Goal: Information Seeking & Learning: Get advice/opinions

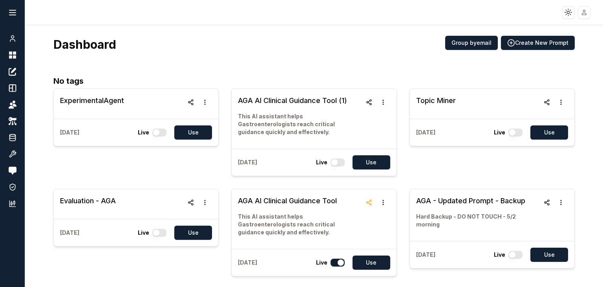
scroll to position [10, 0]
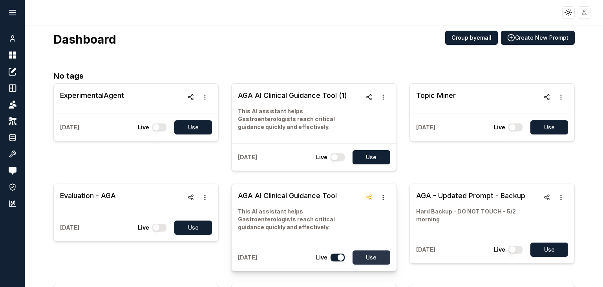
click at [361, 254] on button "Use" at bounding box center [372, 257] width 38 height 14
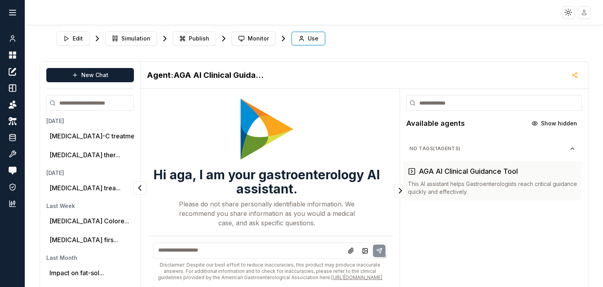
click at [262, 242] on textarea at bounding box center [270, 250] width 234 height 16
click at [83, 135] on button "[MEDICAL_DATA]-C treatment o..." at bounding box center [99, 135] width 101 height 9
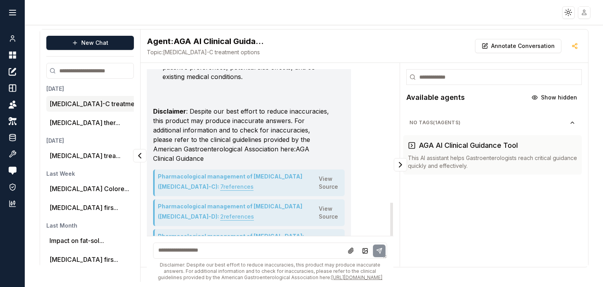
scroll to position [724, 0]
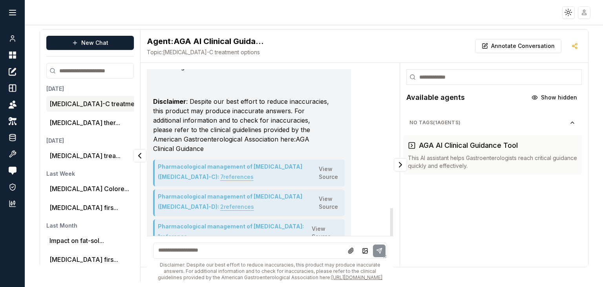
drag, startPoint x: 158, startPoint y: 167, endPoint x: 214, endPoint y: 178, distance: 56.4
click at [214, 192] on h4 "Pharmacological management of [MEDICAL_DATA] ([MEDICAL_DATA]-D) : 2 reference s" at bounding box center [238, 202] width 161 height 20
copy h4 "Pharmacological management of [MEDICAL_DATA] ([MEDICAL_DATA]-D)"
click at [187, 230] on button "1 reference" at bounding box center [172, 236] width 29 height 13
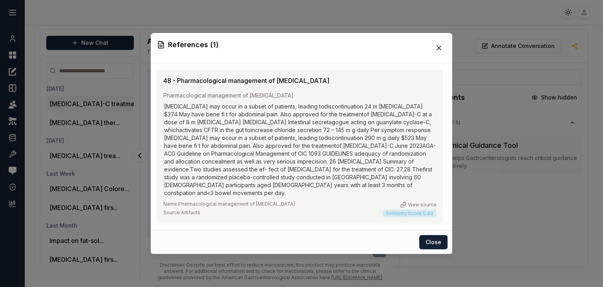
drag, startPoint x: 371, startPoint y: 88, endPoint x: 177, endPoint y: 83, distance: 194.0
click at [177, 83] on div "48 - Pharmacological management of [MEDICAL_DATA]" at bounding box center [299, 80] width 273 height 9
copy div "Pharmacological management of [MEDICAL_DATA]"
click at [435, 52] on icon at bounding box center [439, 48] width 8 height 8
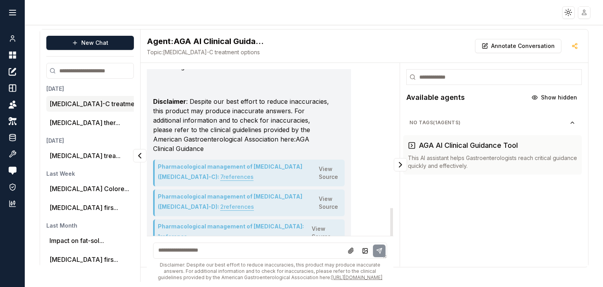
click at [239, 170] on button "7 reference s" at bounding box center [236, 176] width 33 height 13
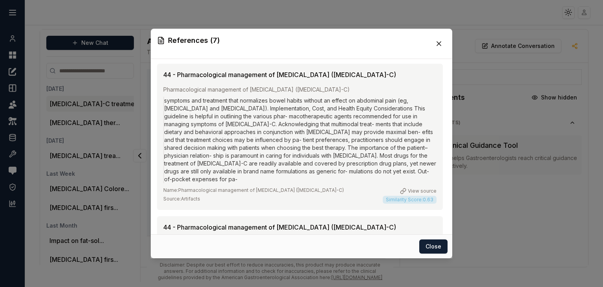
scroll to position [0, 0]
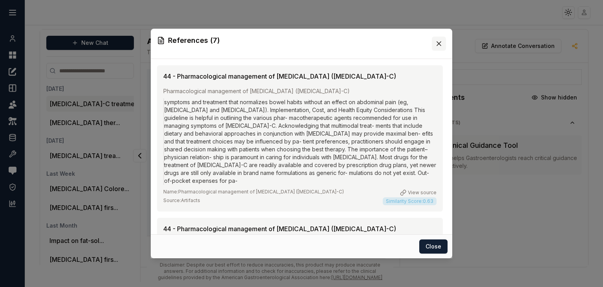
click at [438, 46] on icon at bounding box center [439, 44] width 8 height 8
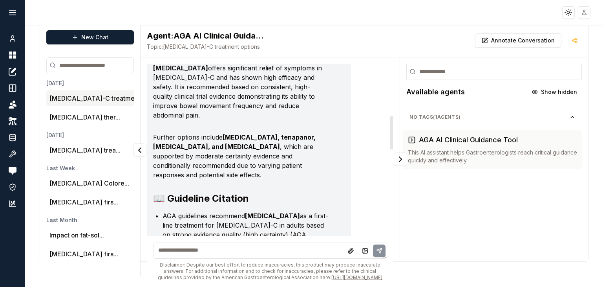
scroll to position [273, 0]
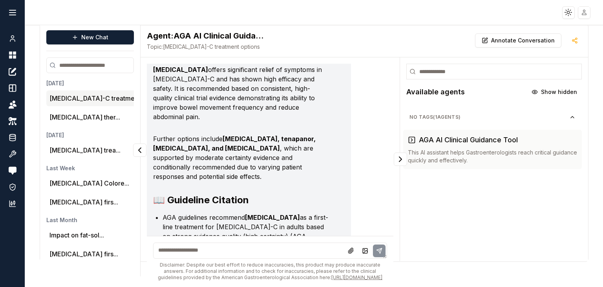
click at [110, 57] on input "search" at bounding box center [90, 65] width 88 height 16
paste input "**********"
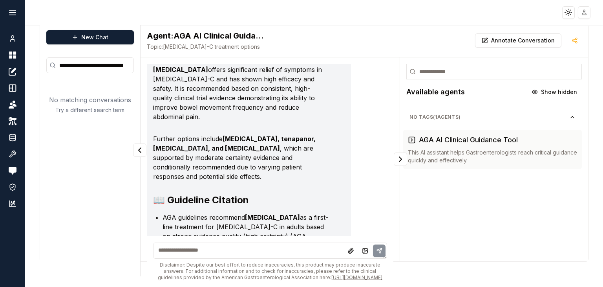
scroll to position [0, 44]
type input "**********"
click at [108, 33] on button "New Chat" at bounding box center [90, 37] width 88 height 14
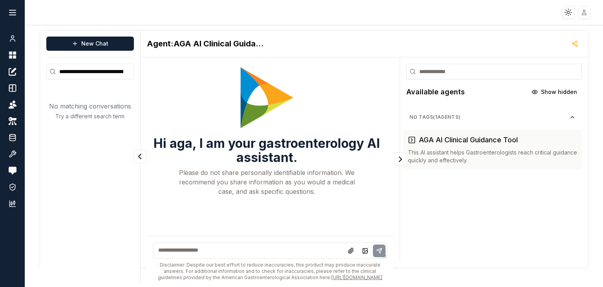
click at [198, 242] on textarea at bounding box center [270, 250] width 234 height 16
paste textarea "**********"
type textarea "**********"
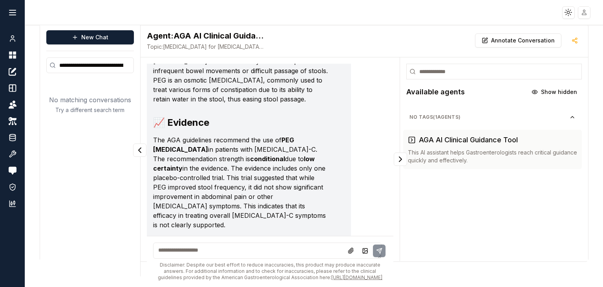
scroll to position [192, 0]
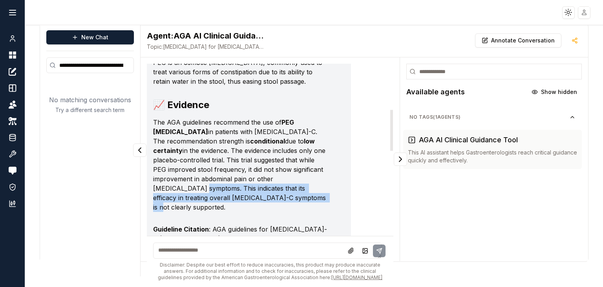
drag, startPoint x: 321, startPoint y: 178, endPoint x: 225, endPoint y: 172, distance: 96.4
click at [225, 172] on p "The AGA guidelines recommend the use of PEG [MEDICAL_DATA] in patients with [ME…" at bounding box center [241, 164] width 176 height 94
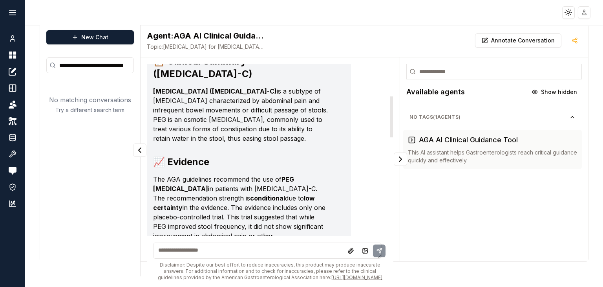
scroll to position [136, 0]
click at [319, 163] on div "Key Points: Yes, [MEDICAL_DATA] (PEG) is suggested for use in patients with [ME…" at bounding box center [249, 258] width 192 height 591
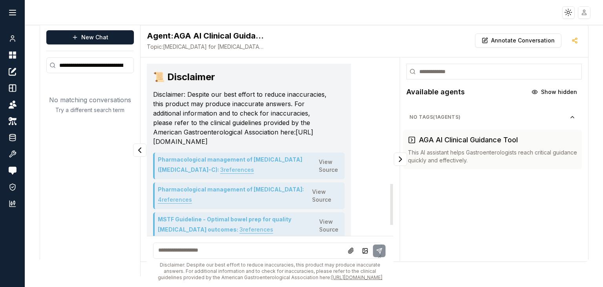
scroll to position [548, 0]
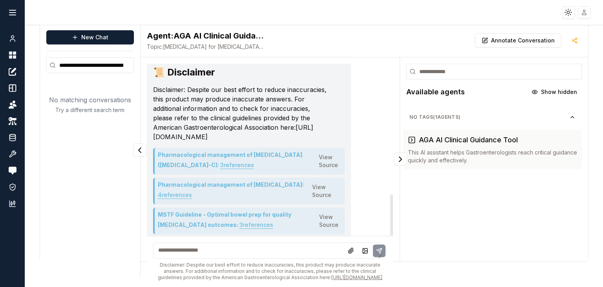
click at [254, 159] on button "3 reference s" at bounding box center [237, 165] width 34 height 13
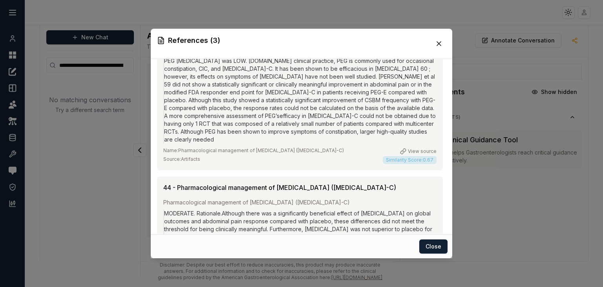
scroll to position [272, 0]
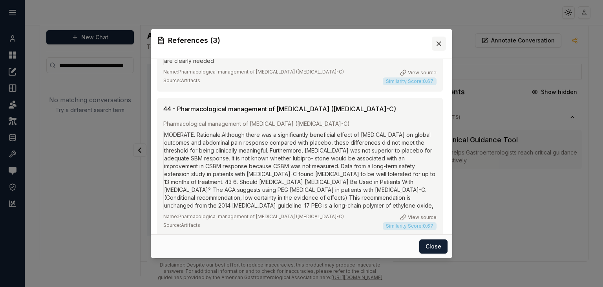
click at [440, 41] on icon at bounding box center [439, 44] width 8 height 8
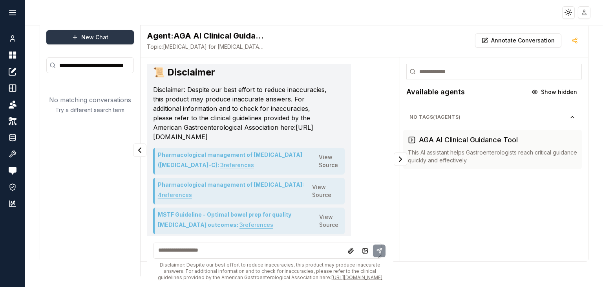
click at [102, 30] on button "New Chat" at bounding box center [90, 37] width 88 height 14
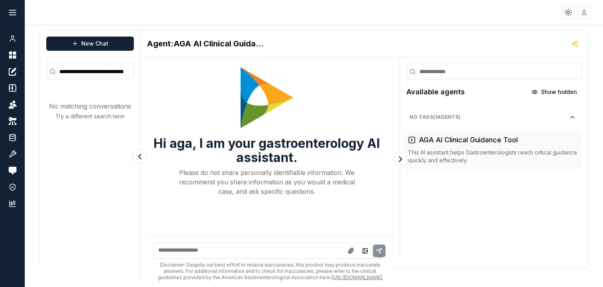
click at [190, 244] on textarea at bounding box center [267, 250] width 229 height 16
paste textarea "**********"
type textarea "**********"
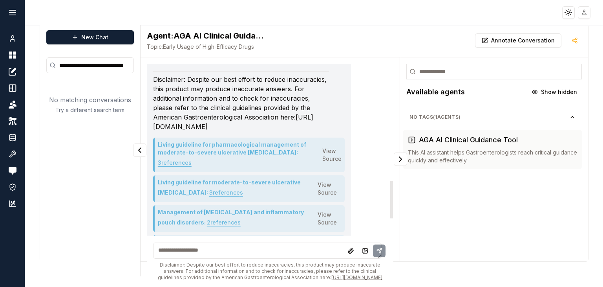
scroll to position [616, 0]
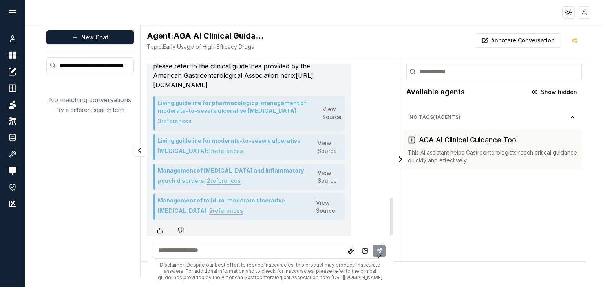
click at [192, 115] on button "3 reference s" at bounding box center [175, 121] width 34 height 13
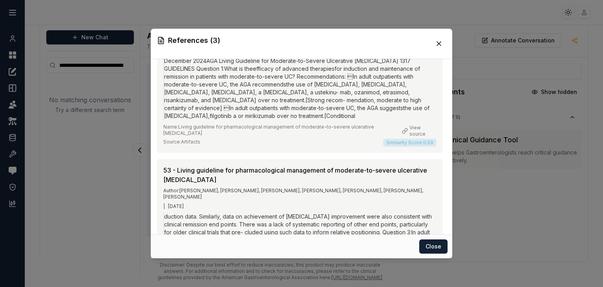
scroll to position [265, 0]
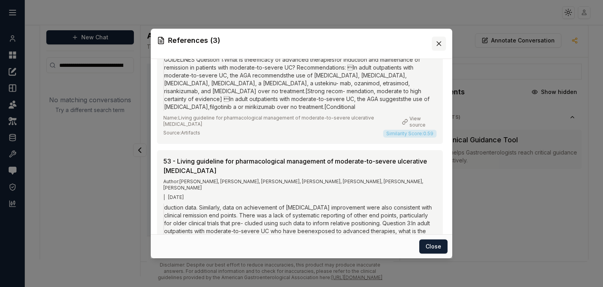
click at [438, 40] on icon at bounding box center [439, 44] width 8 height 8
